Goal: Find specific page/section: Find specific page/section

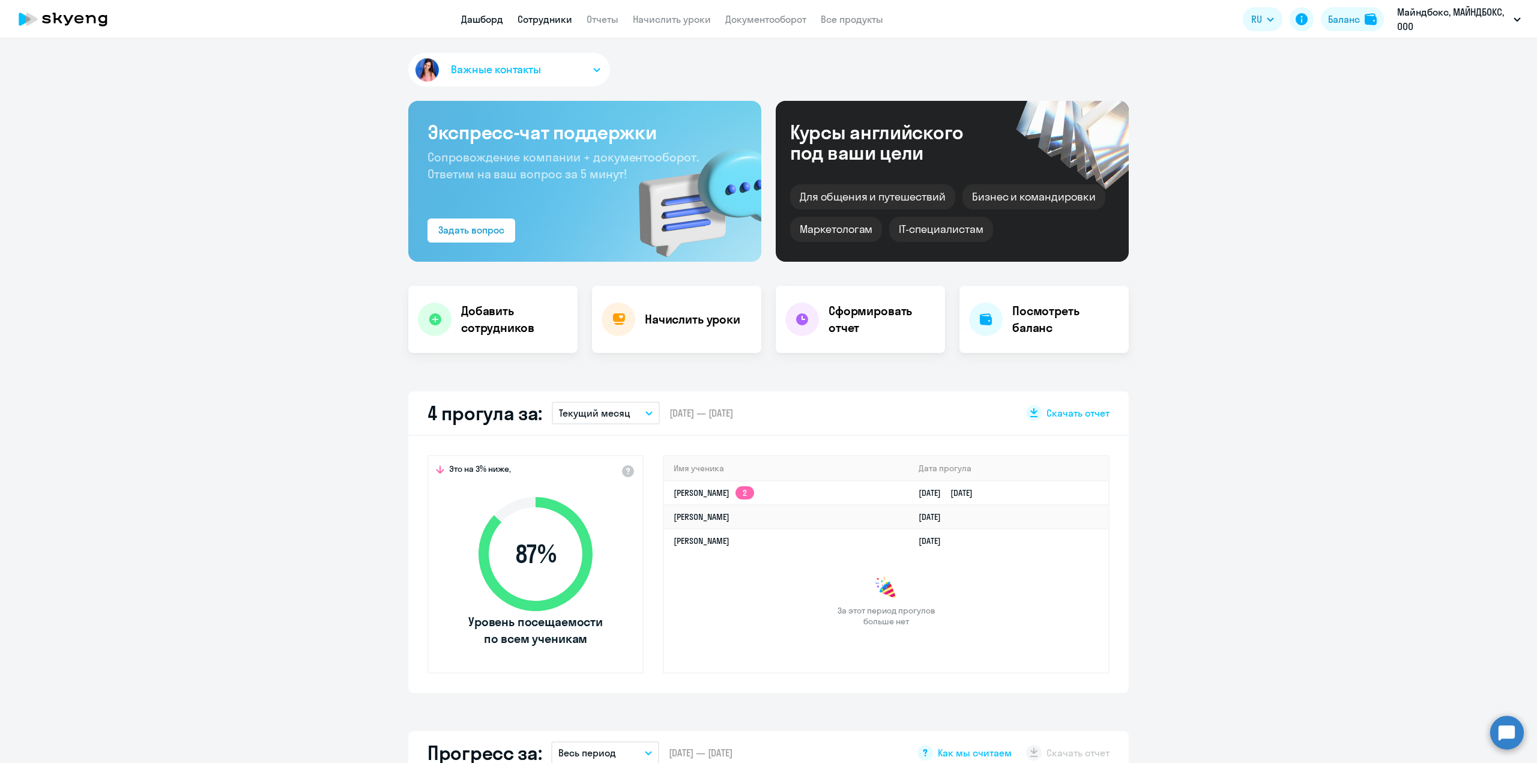
click at [551, 20] on link "Сотрудники" at bounding box center [544, 19] width 55 height 12
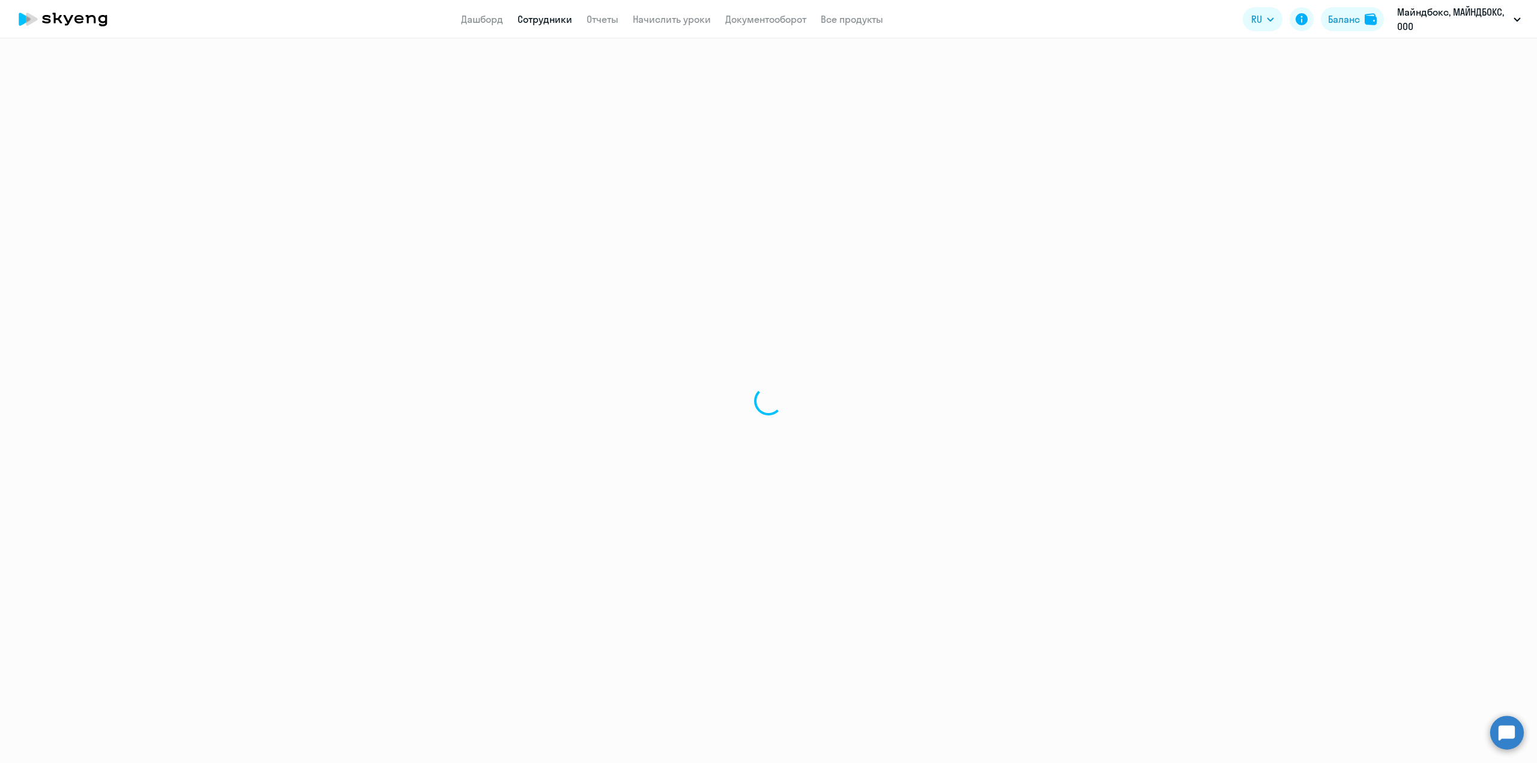
select select "30"
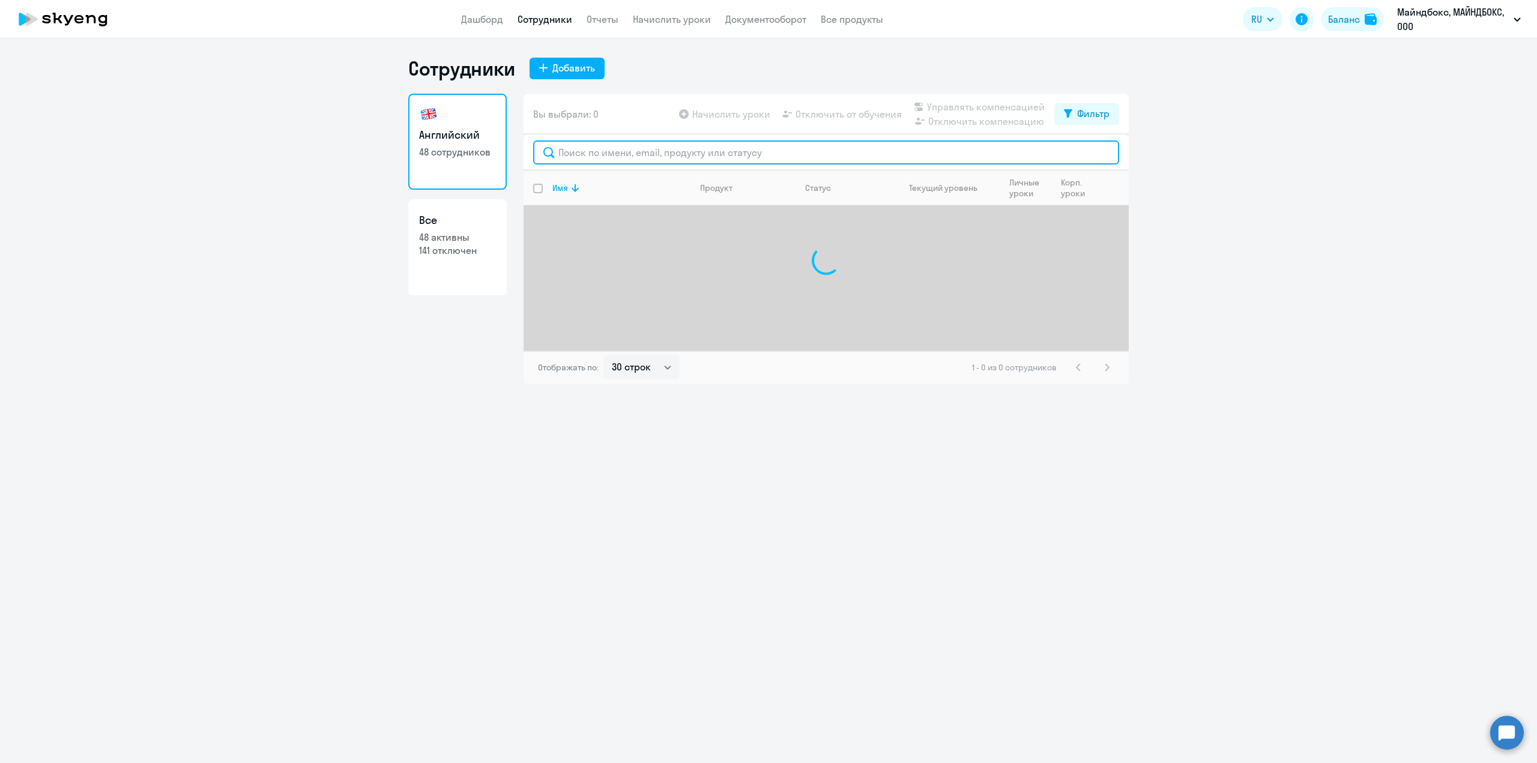
click at [585, 154] on input "text" at bounding box center [826, 152] width 586 height 24
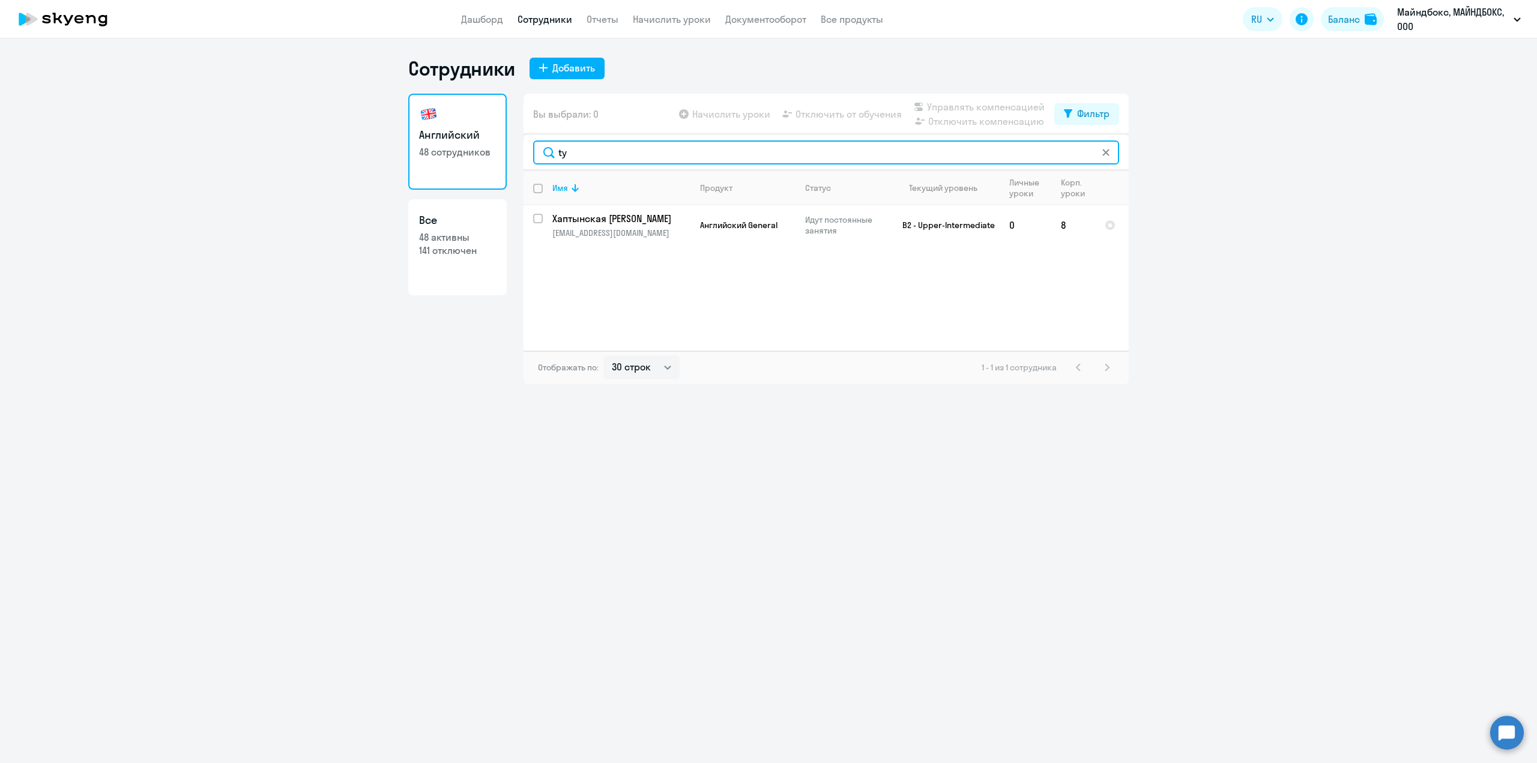
type input "t"
type input "тызы"
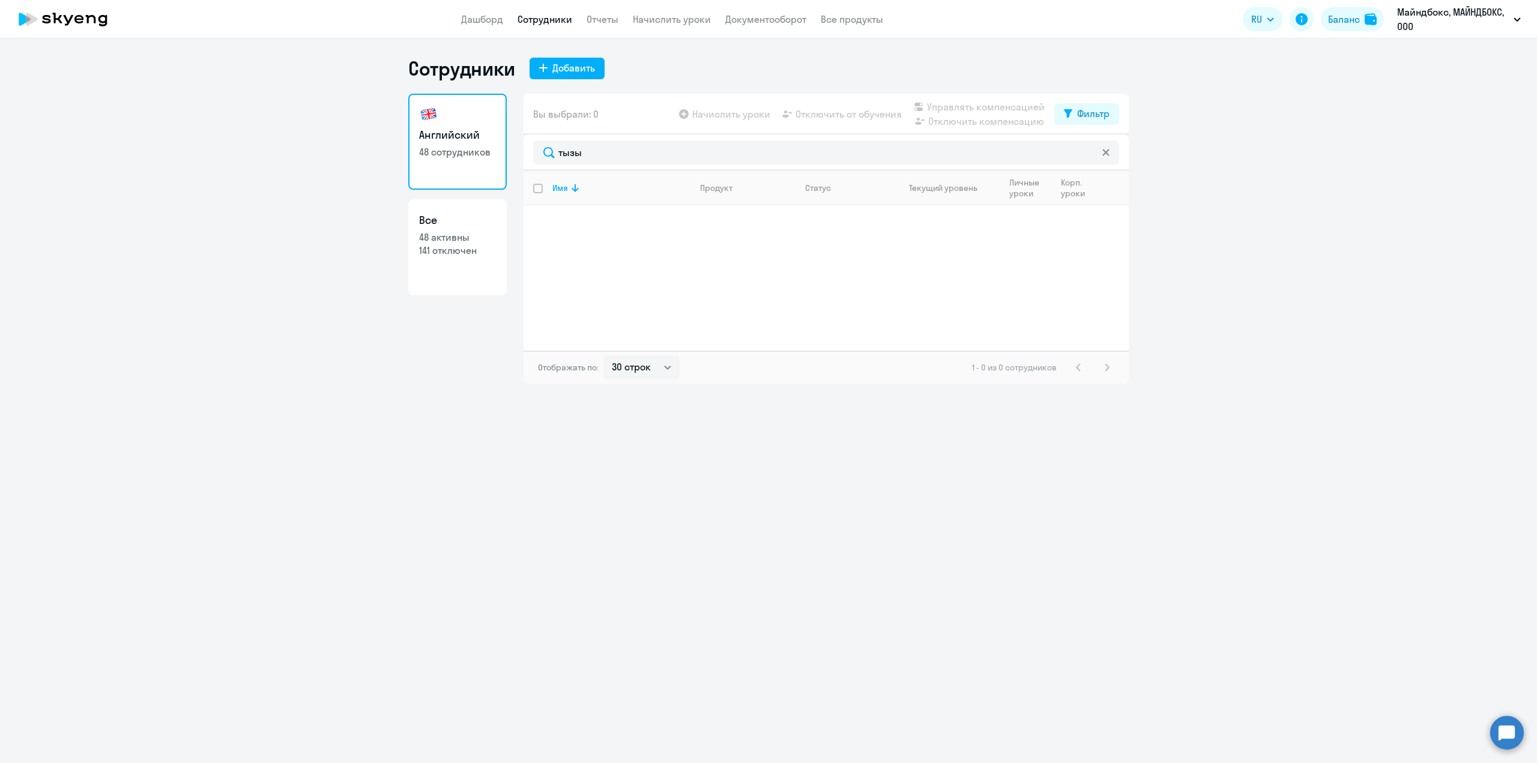
click at [1265, 189] on ng-component "Сотрудники Добавить Английский 48 сотрудников Все 48 активны 141 отключен Вы вы…" at bounding box center [768, 220] width 1537 height 328
